Goal: Use online tool/utility: Utilize a website feature to perform a specific function

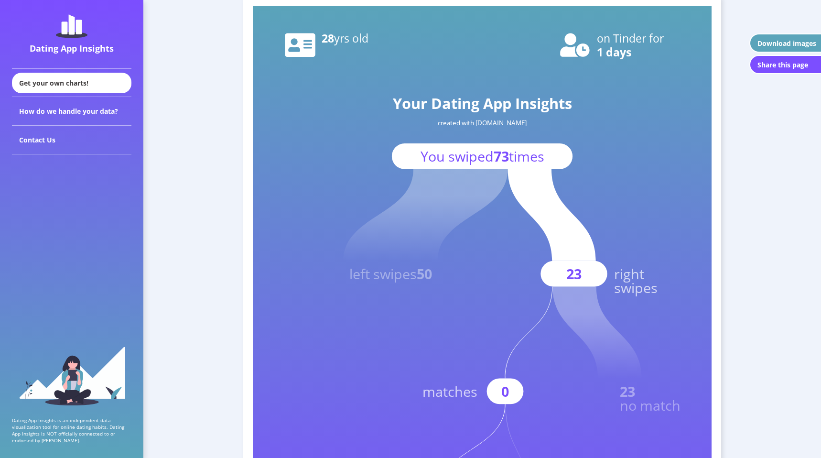
scroll to position [51, 0]
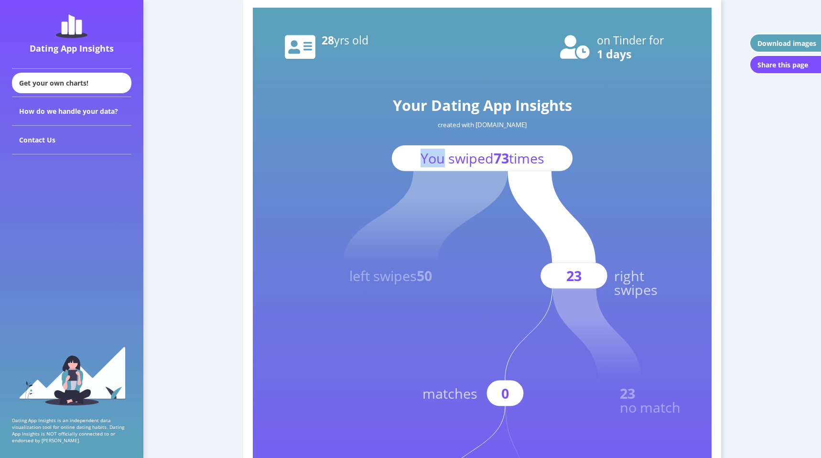
drag, startPoint x: 556, startPoint y: 156, endPoint x: 441, endPoint y: 158, distance: 115.2
click at [441, 158] on g "Your Dating App Insights created with [DOMAIN_NAME] You swiped 73 times" at bounding box center [482, 133] width 181 height 76
click at [477, 159] on text "You swiped 73 times" at bounding box center [483, 158] width 124 height 19
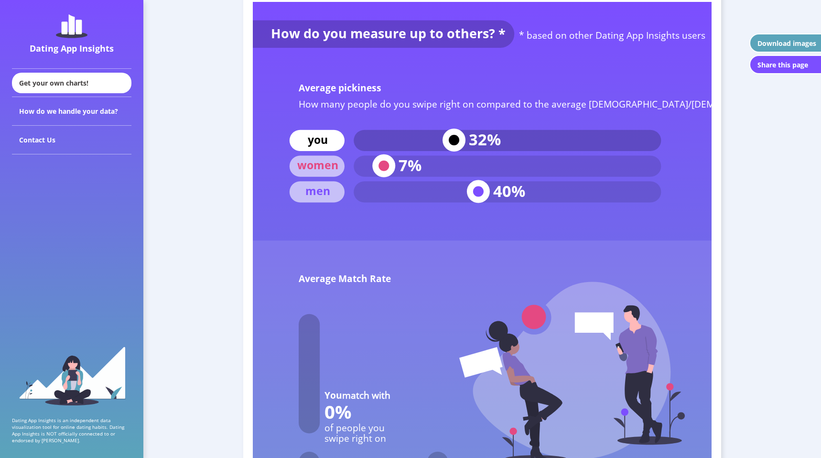
scroll to position [3737, 0]
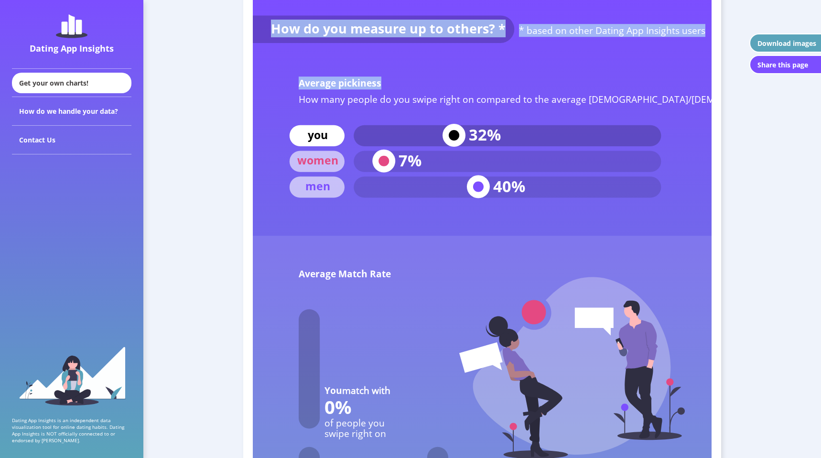
drag, startPoint x: 300, startPoint y: 100, endPoint x: 663, endPoint y: 102, distance: 363.7
click at [663, 102] on icon "How do you measure up to others? * * based on other Dating App Insights users A…" at bounding box center [482, 410] width 459 height 826
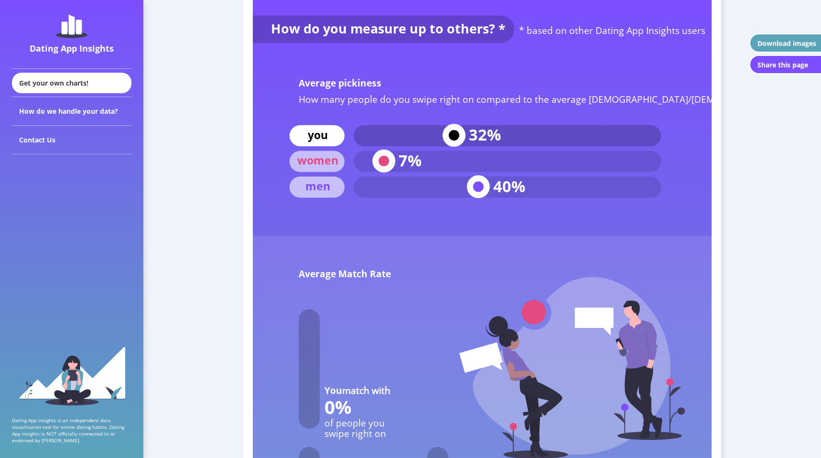
click at [534, 100] on text "How many people do you swipe right on compared to the average [DEMOGRAPHIC_DATA…" at bounding box center [558, 98] width 518 height 13
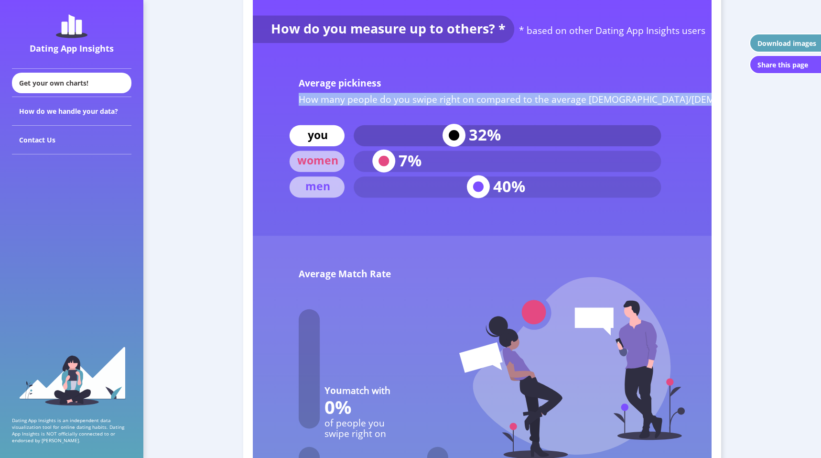
click at [534, 100] on text "How many people do you swipe right on compared to the average [DEMOGRAPHIC_DATA…" at bounding box center [558, 98] width 518 height 13
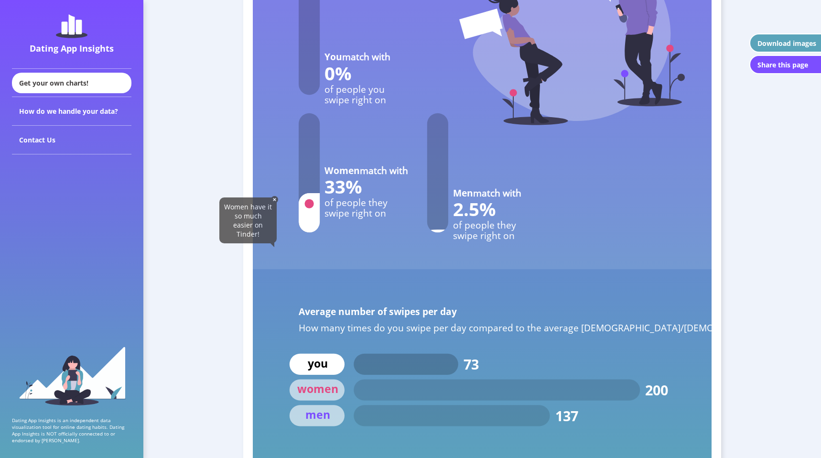
scroll to position [4077, 0]
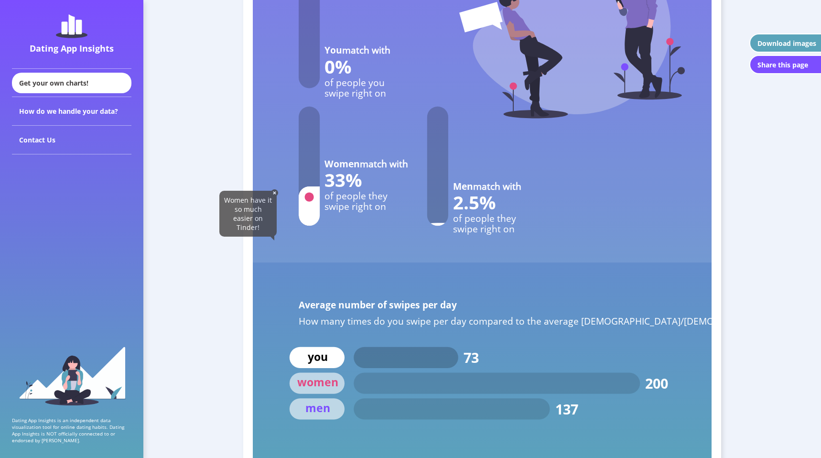
click at [276, 193] on img at bounding box center [274, 192] width 7 height 7
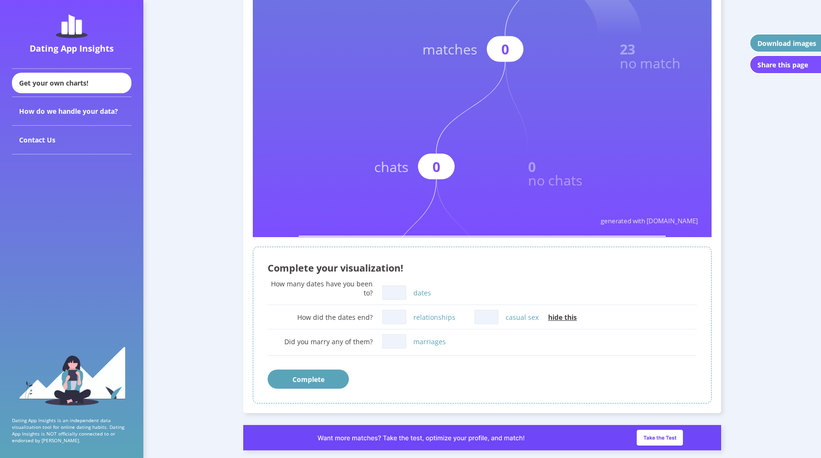
scroll to position [395, 0]
click at [398, 295] on input "dates" at bounding box center [394, 292] width 24 height 14
click at [289, 292] on div "How many dates have you been to?" at bounding box center [320, 288] width 105 height 18
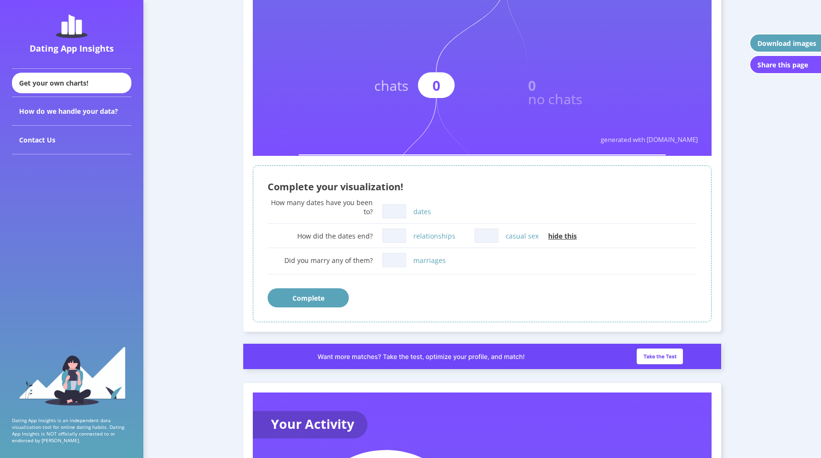
scroll to position [475, 0]
click at [551, 234] on span "hide this" at bounding box center [562, 236] width 29 height 9
click at [551, 234] on span "show this" at bounding box center [564, 236] width 32 height 9
click at [551, 234] on span "hide this" at bounding box center [562, 236] width 29 height 9
click at [551, 234] on span "show this" at bounding box center [564, 236] width 32 height 9
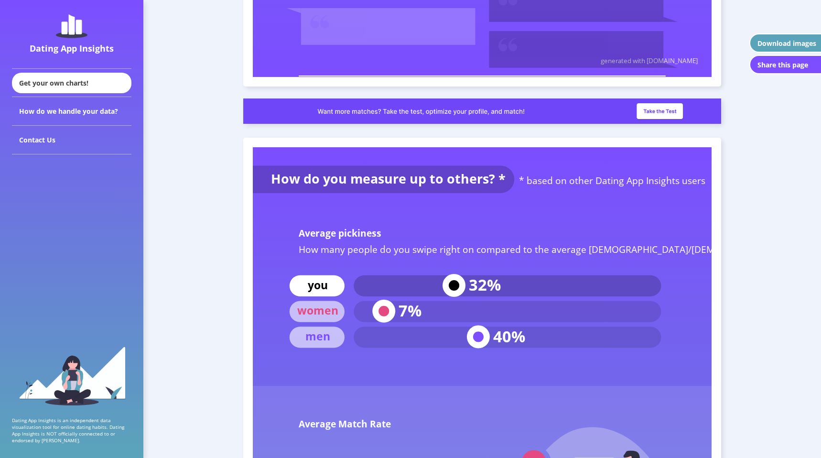
scroll to position [3589, 0]
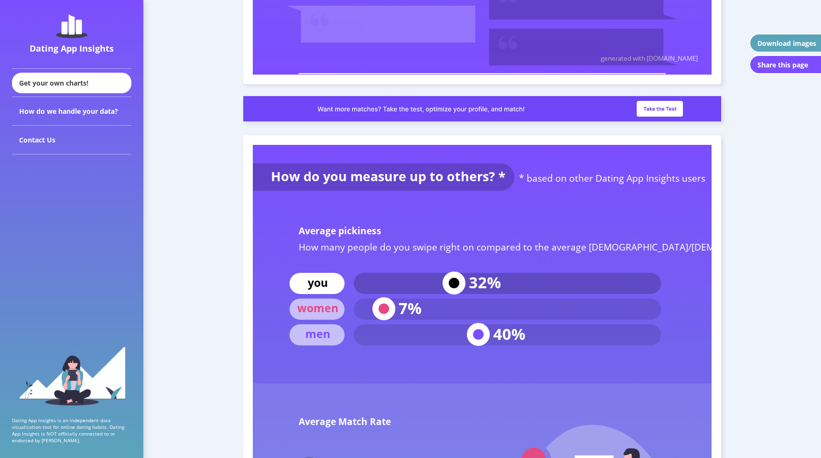
click at [501, 173] on text "How do you measure up to others? *" at bounding box center [388, 176] width 235 height 18
click at [519, 179] on text "* based on other Dating App Insights users" at bounding box center [612, 177] width 186 height 13
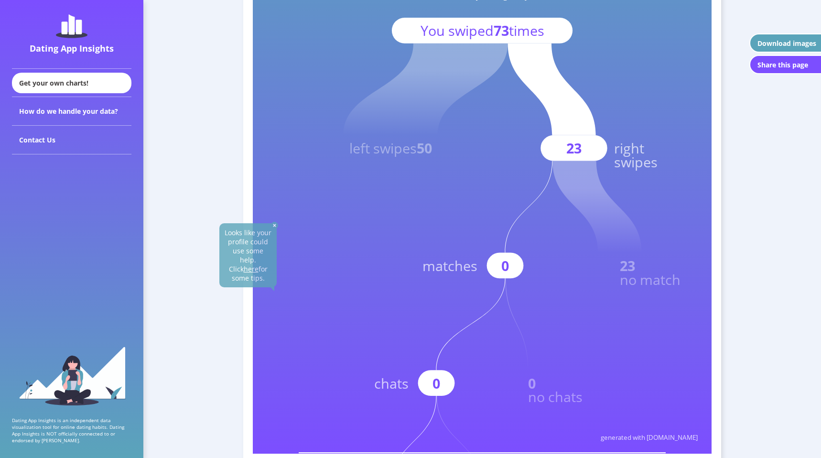
scroll to position [170, 0]
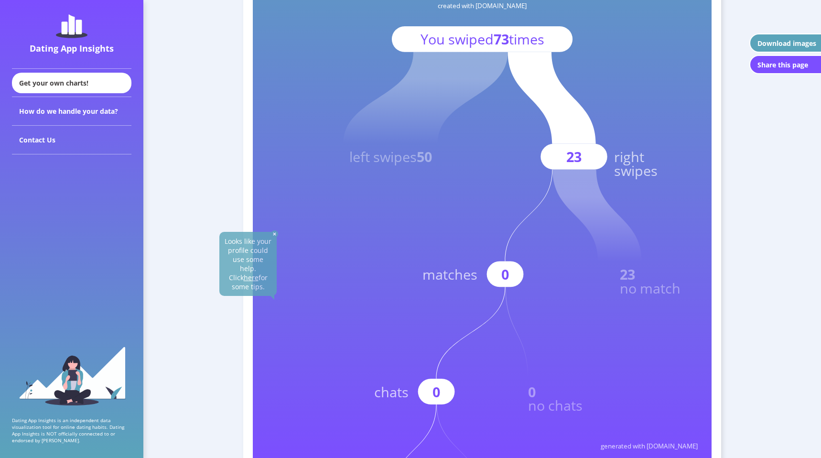
click at [265, 248] on span "Looks like your profile could use some help. Click here for some tips." at bounding box center [248, 264] width 47 height 54
click at [115, 114] on div "How do we handle your data?" at bounding box center [71, 111] width 119 height 29
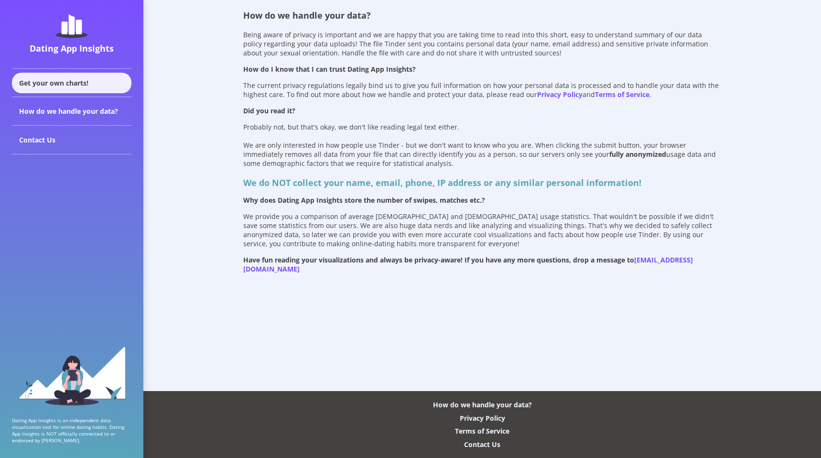
click at [86, 86] on div "Get your own charts!" at bounding box center [71, 83] width 119 height 21
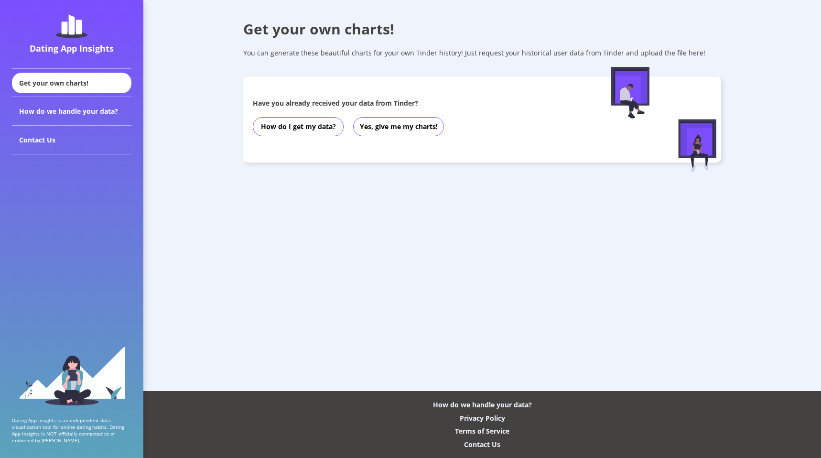
click at [98, 27] on div "Dating App Insights" at bounding box center [71, 34] width 143 height 68
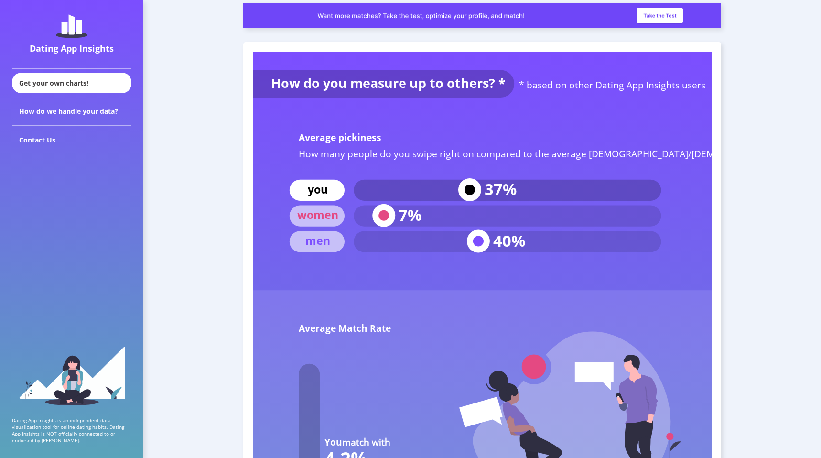
scroll to position [4045, 0]
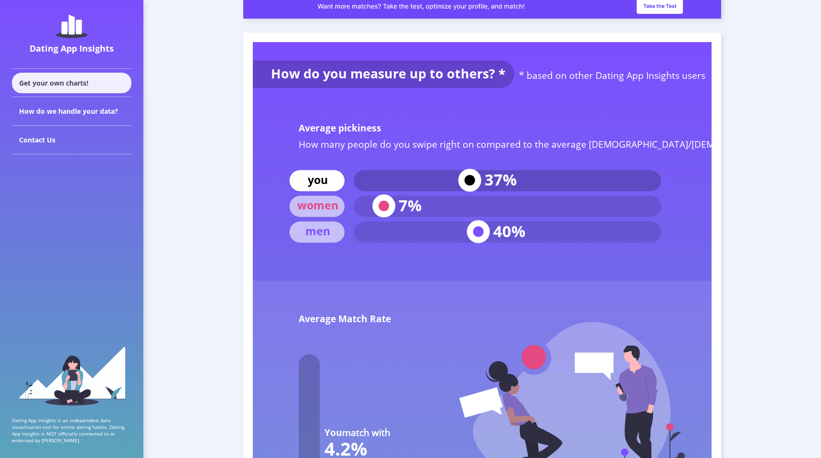
click at [109, 86] on div "Get your own charts!" at bounding box center [71, 83] width 119 height 21
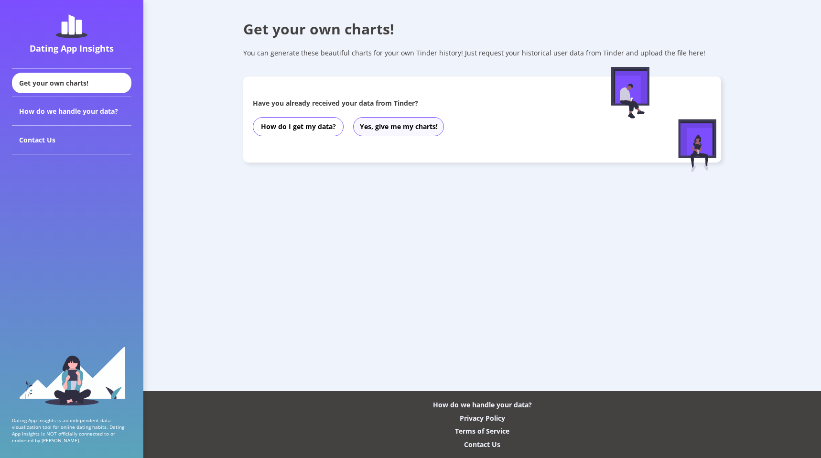
click at [402, 130] on button "Yes, give me my charts!" at bounding box center [398, 126] width 91 height 19
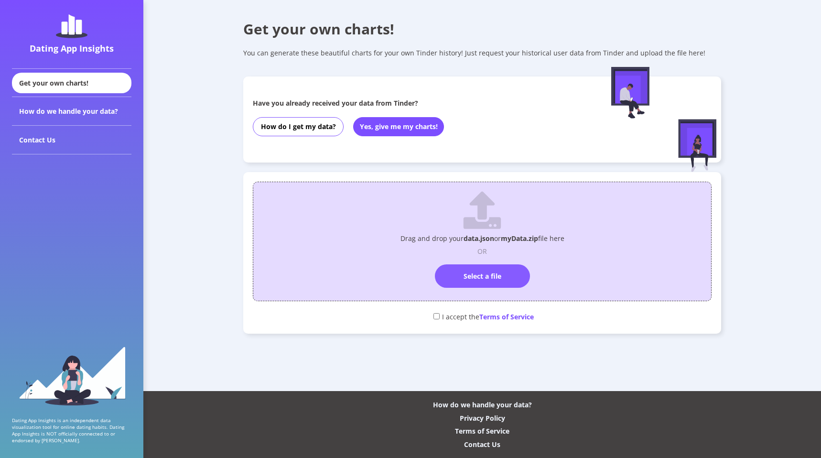
click at [468, 279] on label "Select a file" at bounding box center [482, 275] width 95 height 23
click at [482, 260] on input "Select a file" at bounding box center [482, 260] width 0 height 0
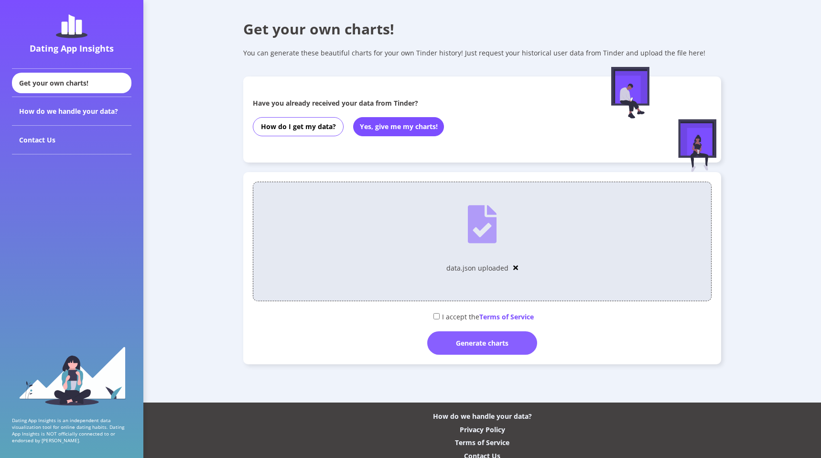
click at [442, 343] on div "Generate charts" at bounding box center [482, 342] width 110 height 23
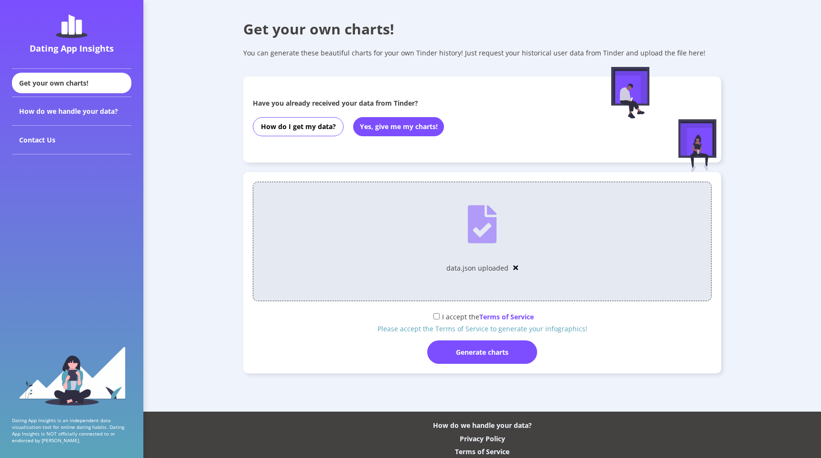
click at [435, 318] on input "checkbox" at bounding box center [436, 316] width 6 height 6
checkbox input "true"
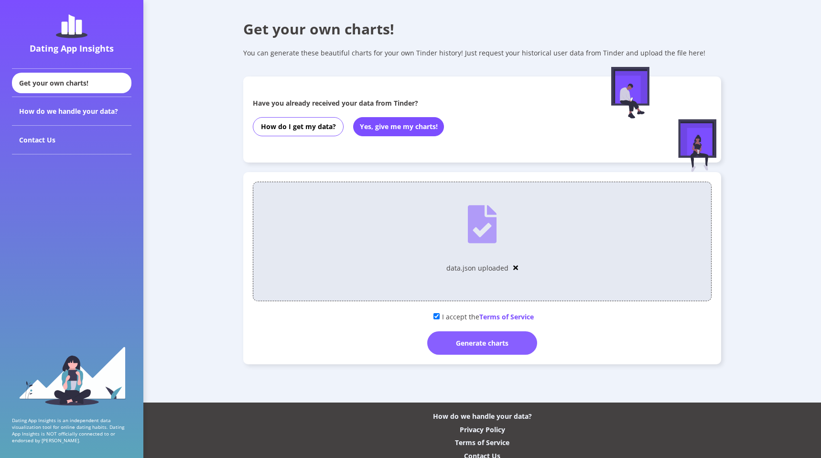
click at [456, 345] on div "Generate charts" at bounding box center [482, 342] width 110 height 23
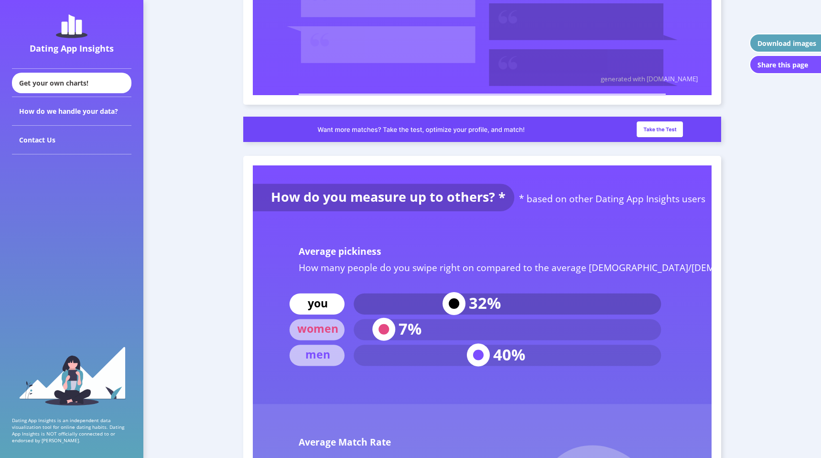
scroll to position [3740, 0]
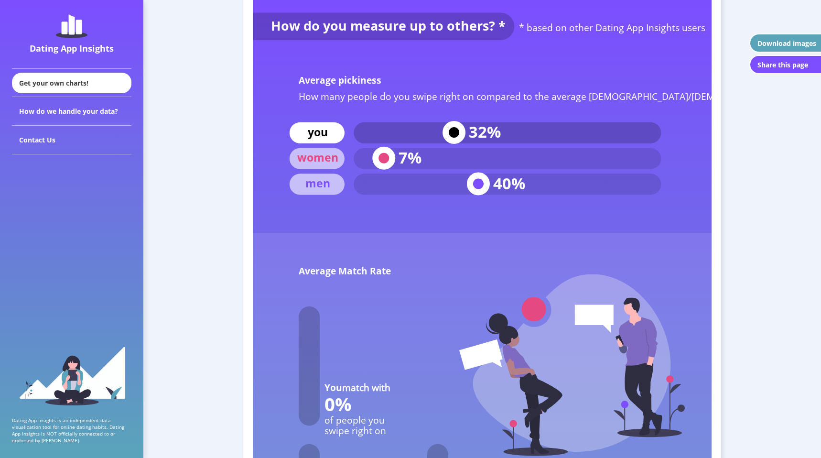
drag, startPoint x: 461, startPoint y: 132, endPoint x: 444, endPoint y: 132, distance: 16.3
click at [444, 132] on circle at bounding box center [454, 131] width 23 height 23
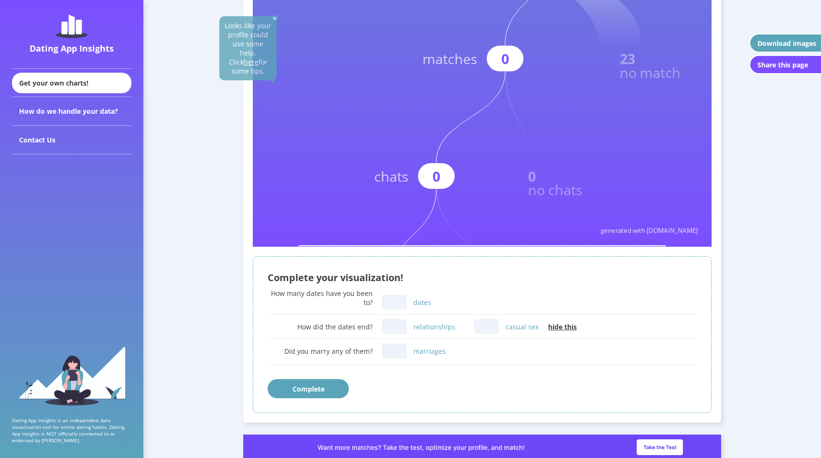
scroll to position [372, 0]
